Goal: Task Accomplishment & Management: Manage account settings

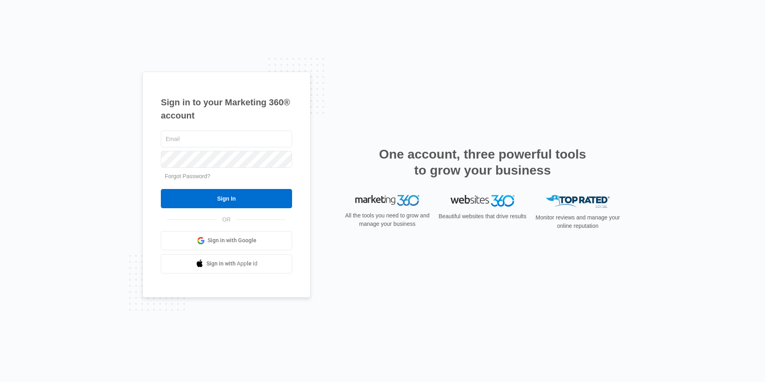
type input "[EMAIL_ADDRESS][DOMAIN_NAME]"
click at [236, 214] on div "promontorymaintenance@vintage-corp.com Forgot Password? Sign In OR Sign in with…" at bounding box center [226, 201] width 131 height 144
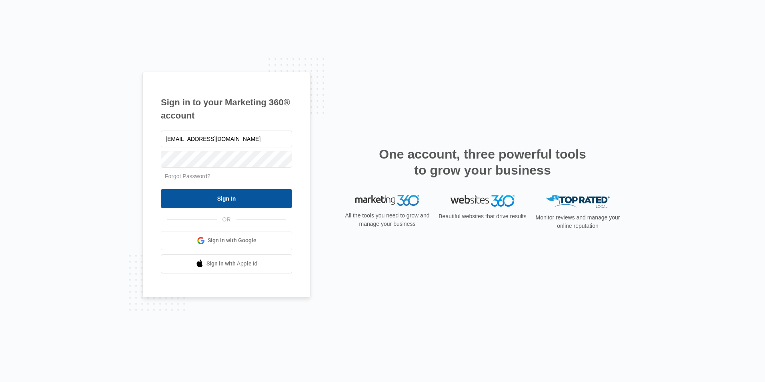
click at [239, 204] on input "Sign In" at bounding box center [226, 198] width 131 height 19
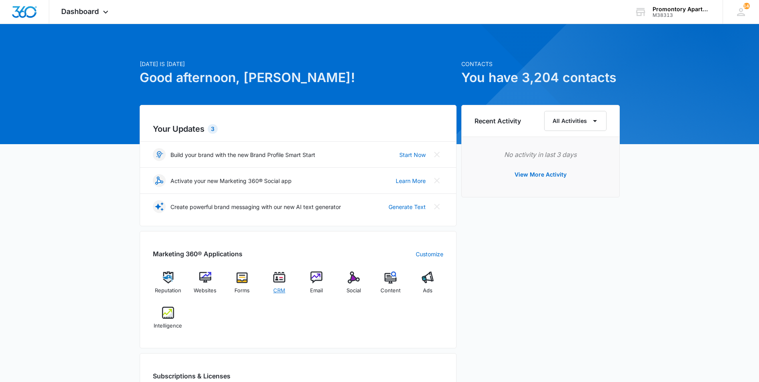
click at [287, 278] on div "CRM" at bounding box center [279, 285] width 31 height 28
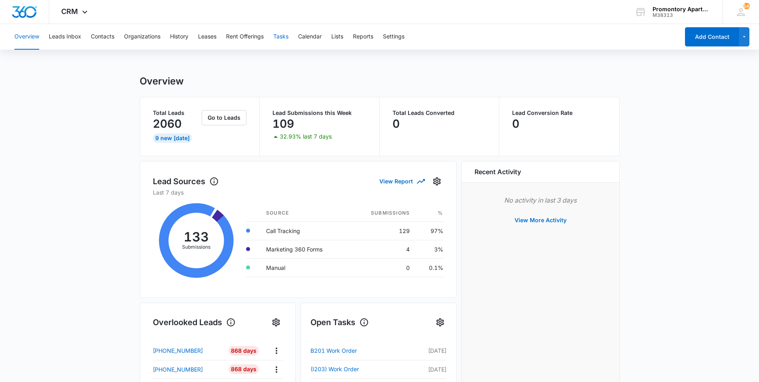
click at [281, 38] on button "Tasks" at bounding box center [280, 37] width 15 height 26
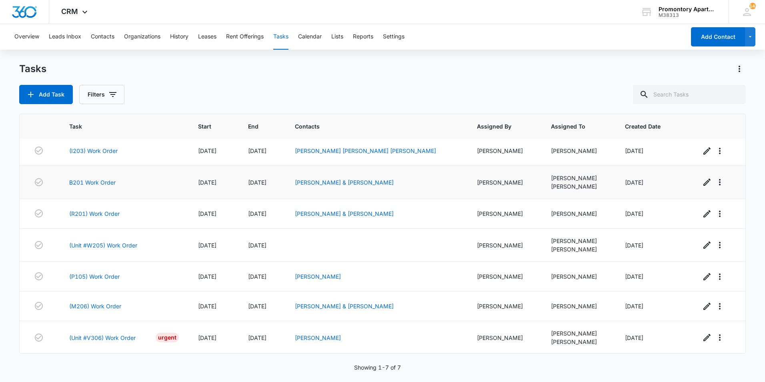
scroll to position [4, 0]
